Goal: Entertainment & Leisure: Browse casually

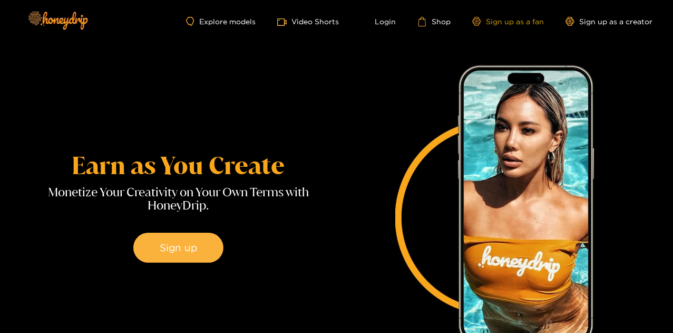
click at [492, 24] on link "Sign up as a fan" at bounding box center [508, 21] width 72 height 9
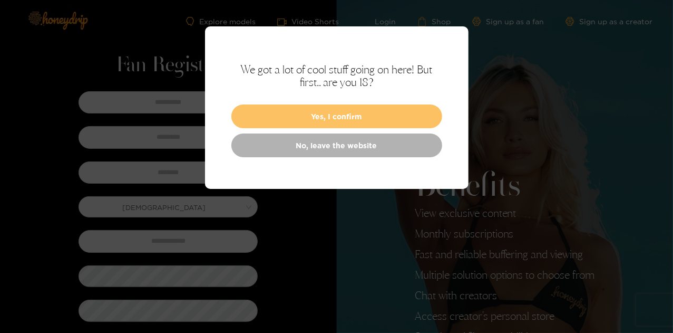
click at [401, 116] on button "Yes, I confirm" at bounding box center [336, 116] width 211 height 24
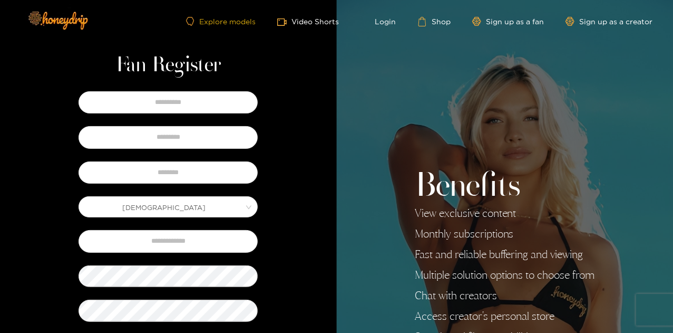
click at [242, 20] on link "Explore models" at bounding box center [221, 21] width 70 height 9
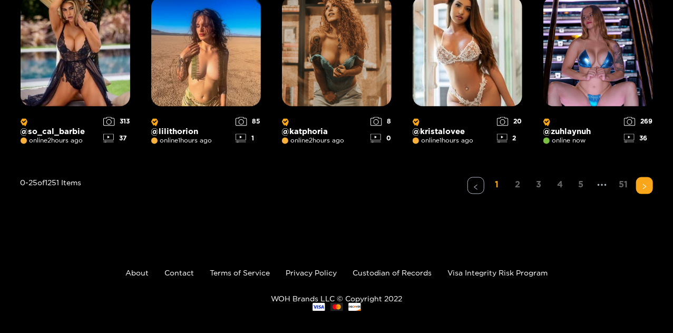
scroll to position [920, 0]
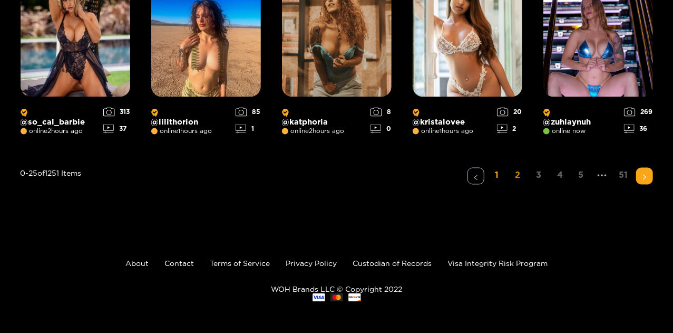
click at [518, 174] on link "2" at bounding box center [518, 175] width 17 height 15
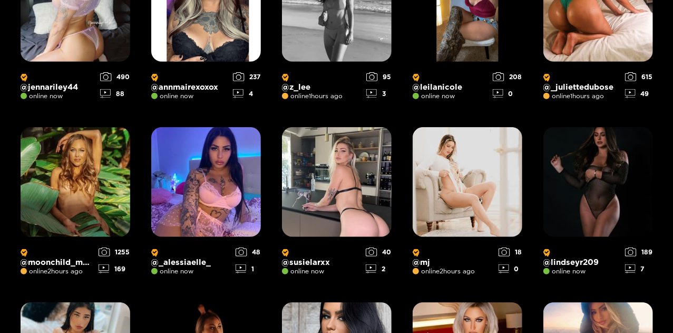
scroll to position [259, 0]
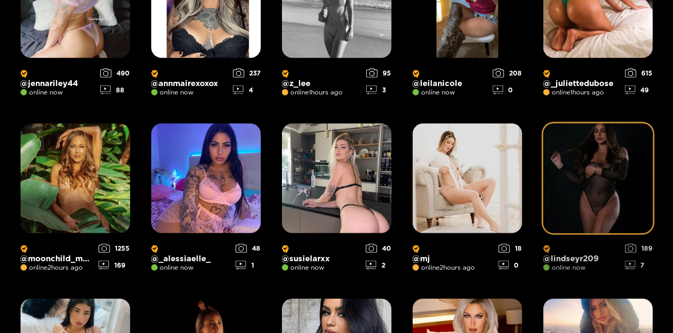
click at [591, 201] on img at bounding box center [598, 178] width 110 height 110
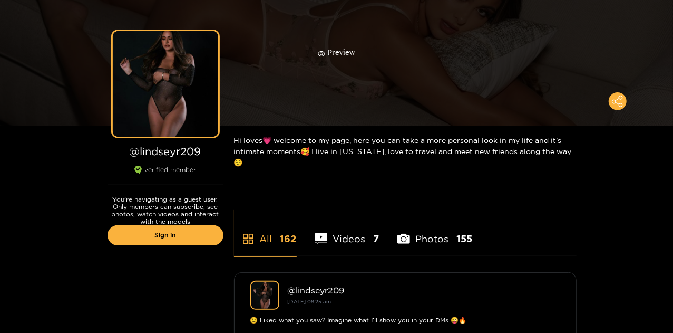
scroll to position [65, 0]
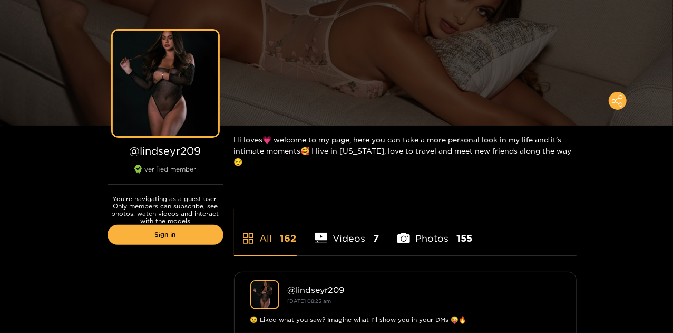
click at [435, 227] on li "Photos 155" at bounding box center [434, 231] width 75 height 47
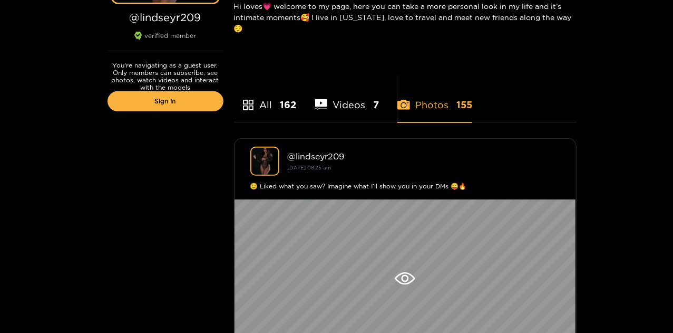
scroll to position [200, 0]
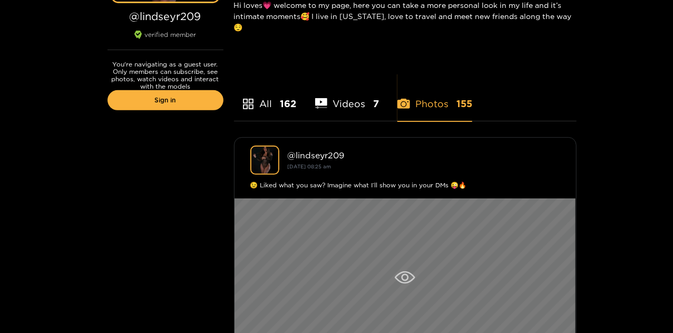
click at [412, 271] on icon at bounding box center [405, 277] width 21 height 13
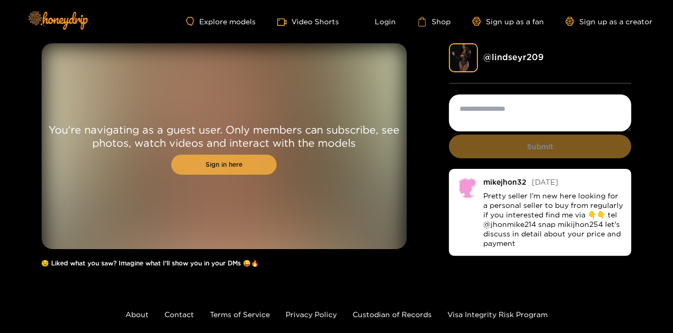
click at [254, 159] on link "Sign in here" at bounding box center [223, 164] width 105 height 20
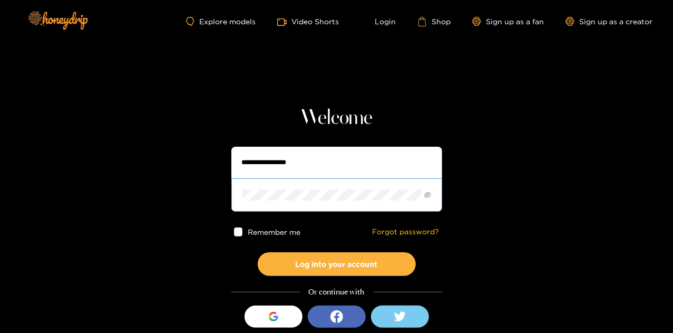
scroll to position [37, 0]
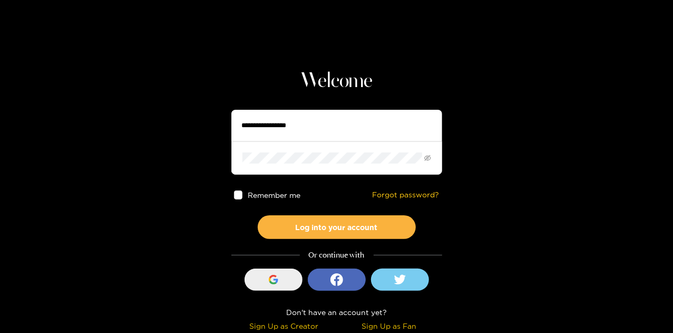
click at [282, 282] on div "button" at bounding box center [274, 279] width 20 height 20
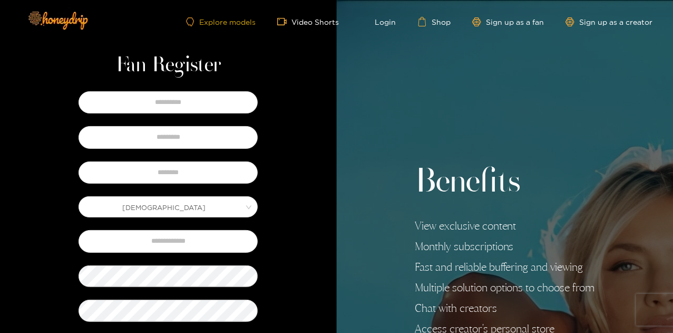
click at [237, 22] on link "Explore models" at bounding box center [221, 21] width 70 height 9
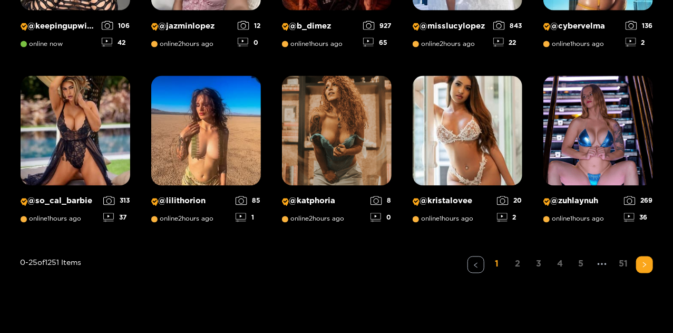
scroll to position [834, 0]
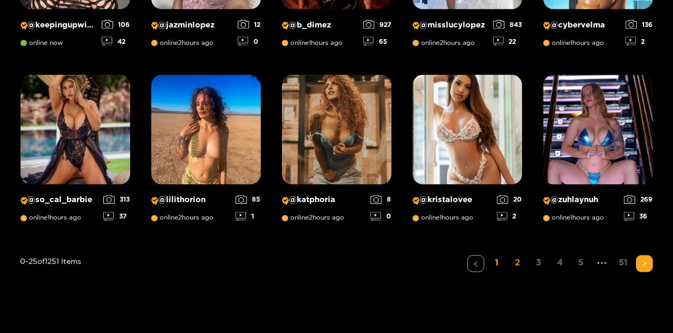
click at [514, 259] on link "2" at bounding box center [518, 262] width 17 height 15
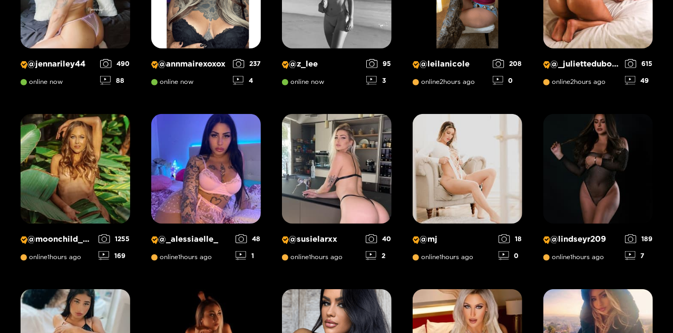
scroll to position [270, 0]
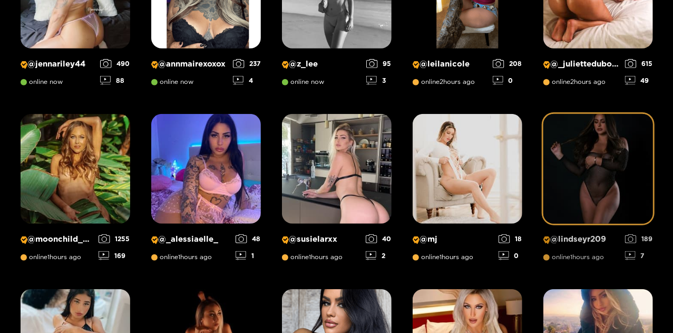
click at [574, 208] on img at bounding box center [598, 169] width 110 height 110
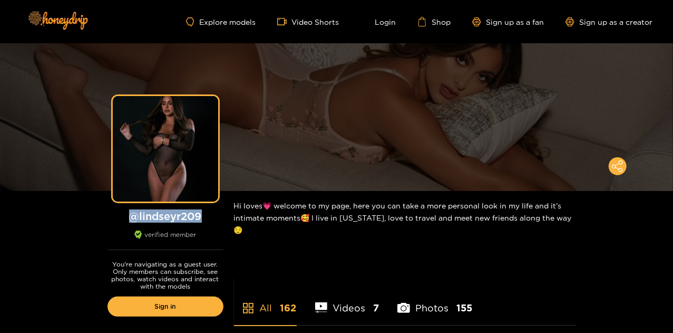
drag, startPoint x: 206, startPoint y: 218, endPoint x: 132, endPoint y: 217, distance: 74.3
click at [132, 217] on h1 "@ lindseyr209" at bounding box center [166, 215] width 116 height 13
copy h1 "@ lindseyr209"
